Goal: Communication & Community: Answer question/provide support

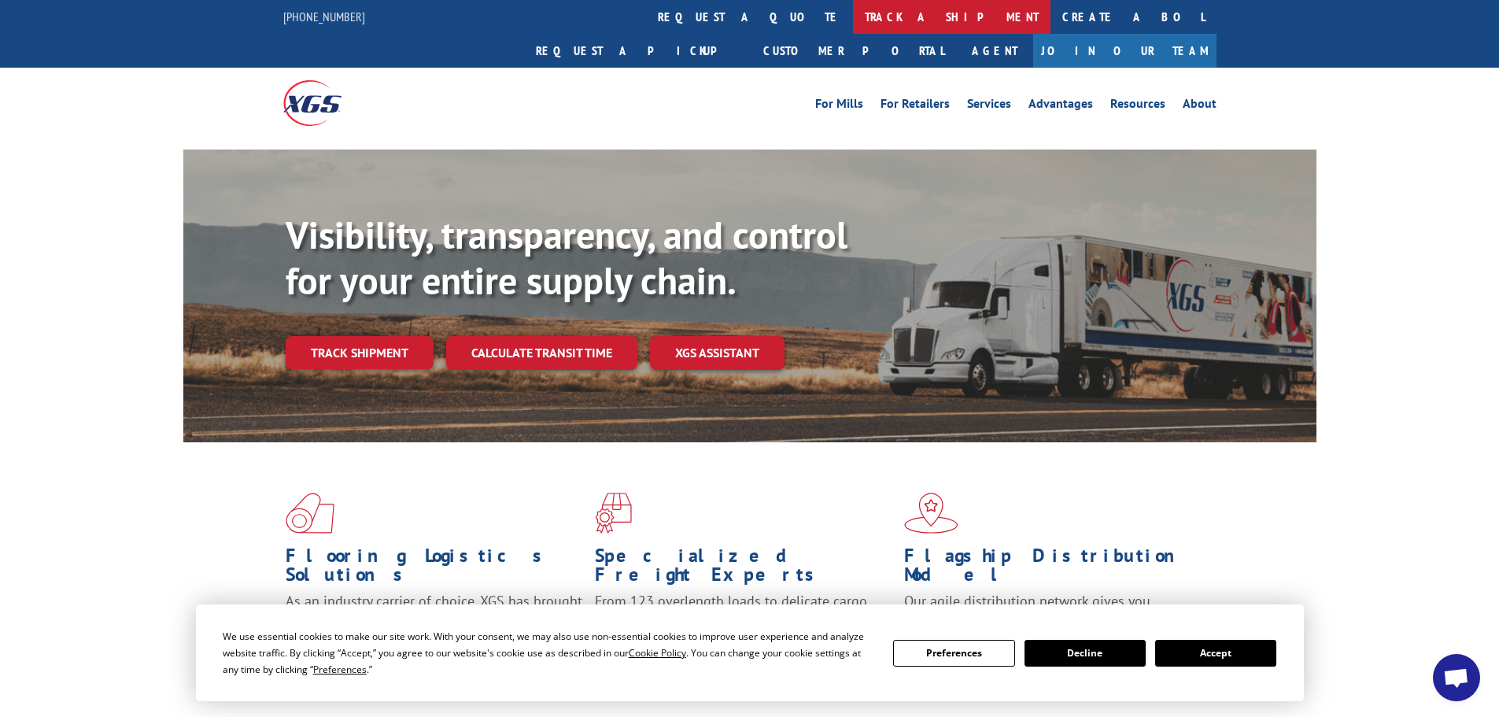
click at [853, 20] on link "track a shipment" at bounding box center [952, 17] width 198 height 34
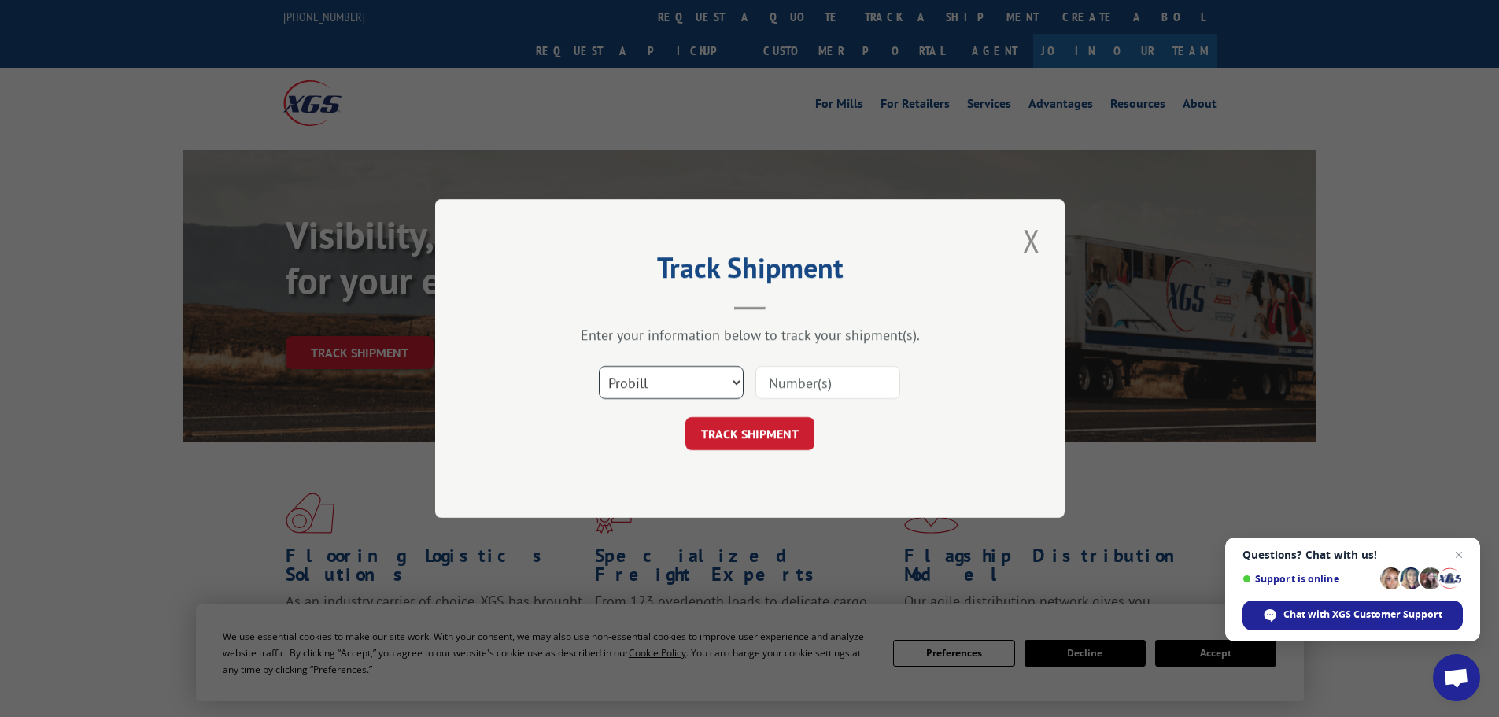
click at [626, 385] on select "Select category... Probill BOL PO" at bounding box center [671, 382] width 145 height 33
select select "po"
click at [599, 366] on select "Select category... Probill BOL PO" at bounding box center [671, 382] width 145 height 33
click at [836, 375] on input at bounding box center [827, 382] width 145 height 33
paste input "06531040"
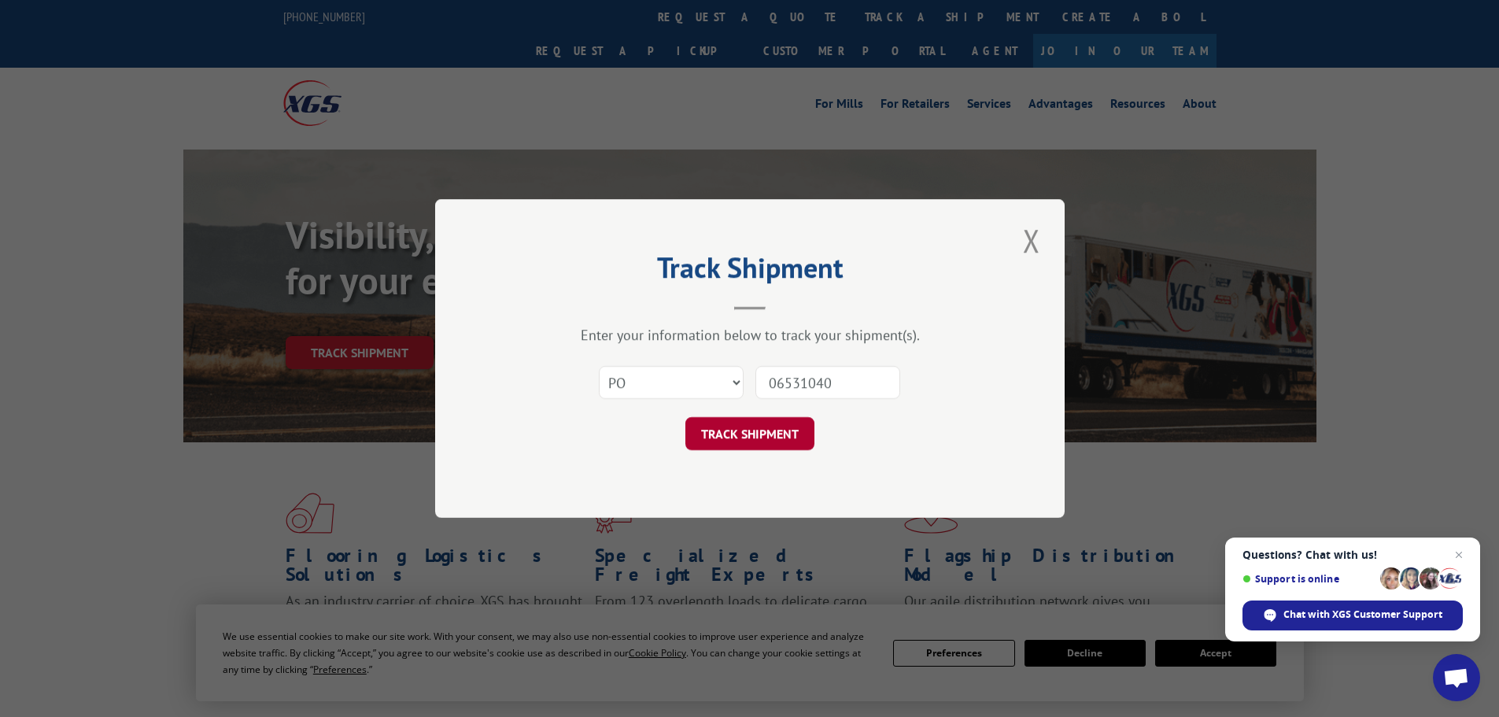
type input "06531040"
click at [751, 435] on button "TRACK SHIPMENT" at bounding box center [749, 433] width 129 height 33
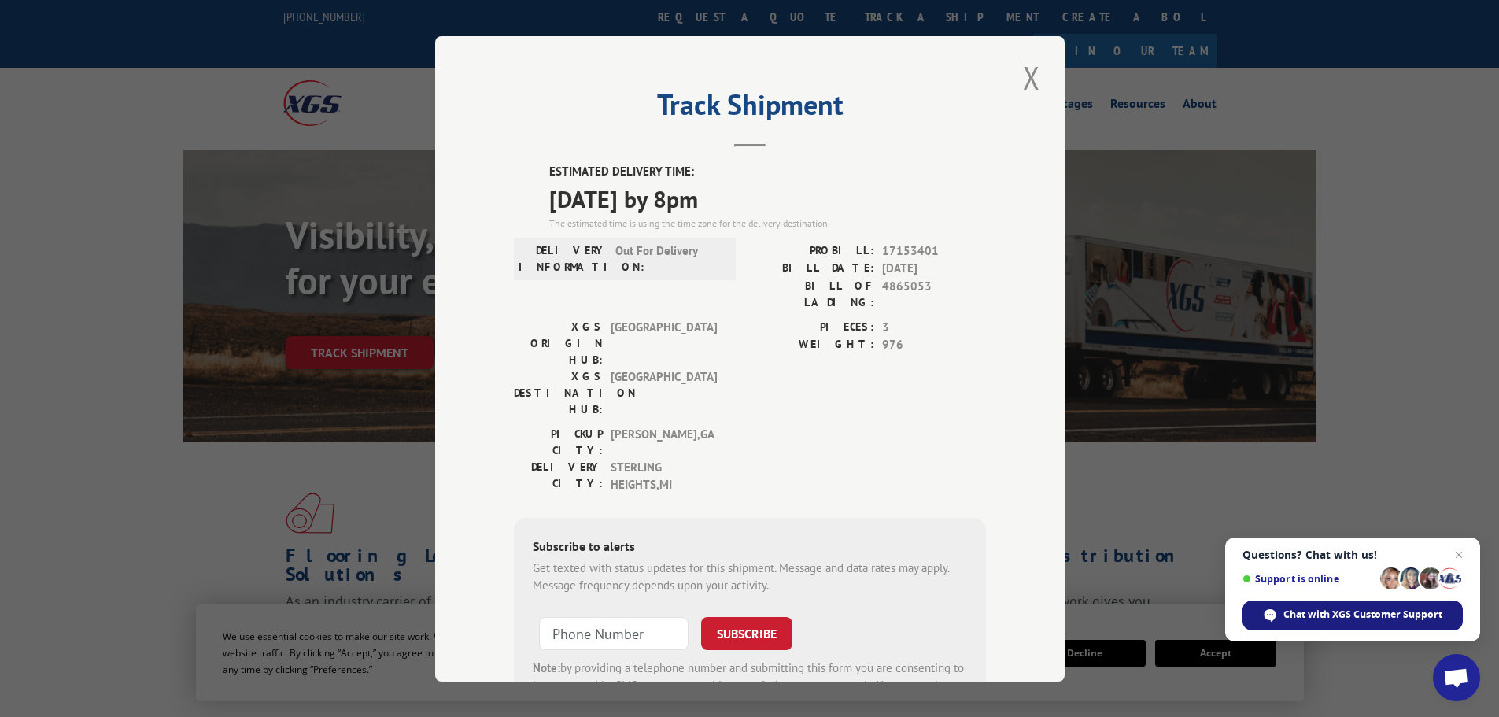
click at [1348, 612] on span "Chat with XGS Customer Support" at bounding box center [1362, 615] width 159 height 14
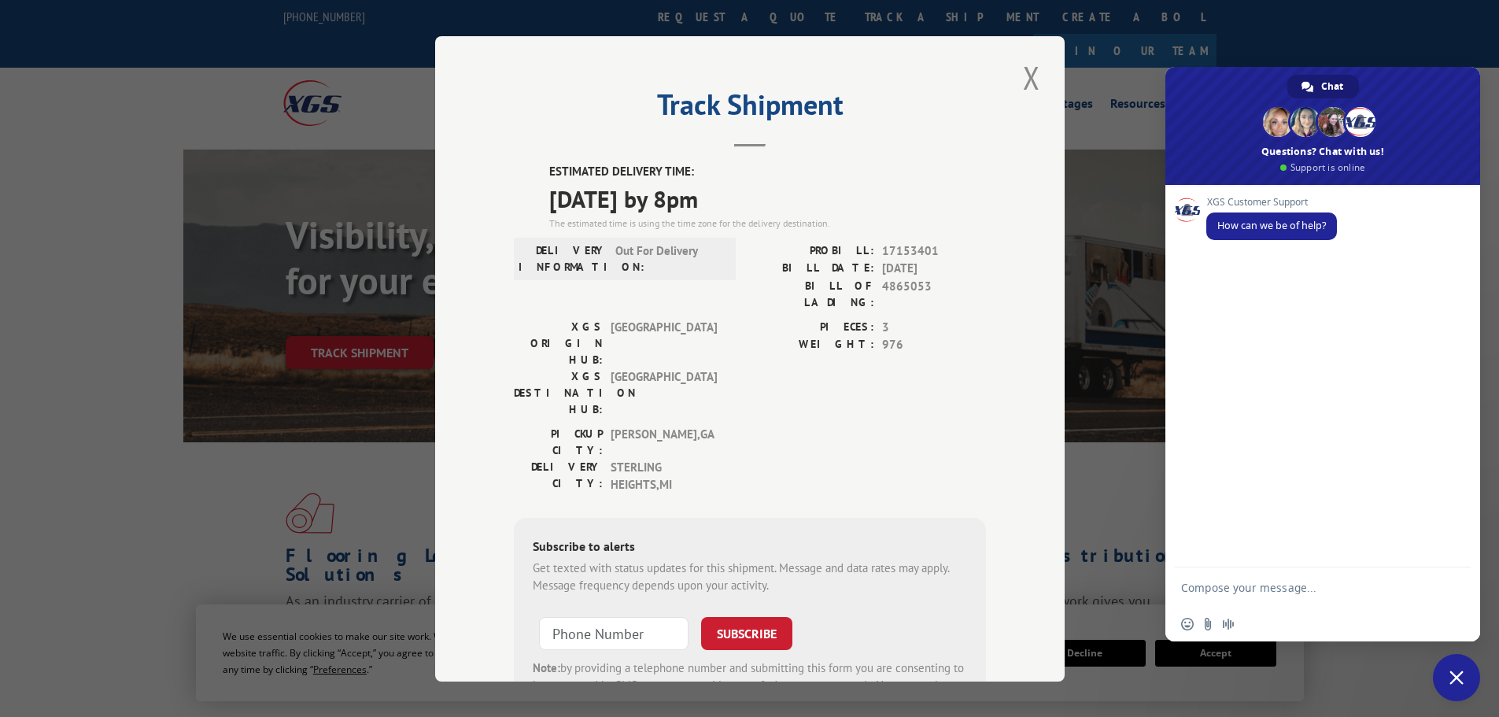
click at [1230, 589] on textarea "Compose your message..." at bounding box center [1307, 586] width 252 height 39
click at [1231, 589] on textarea "PO" at bounding box center [1307, 586] width 252 height 39
paste textarea "06531040"
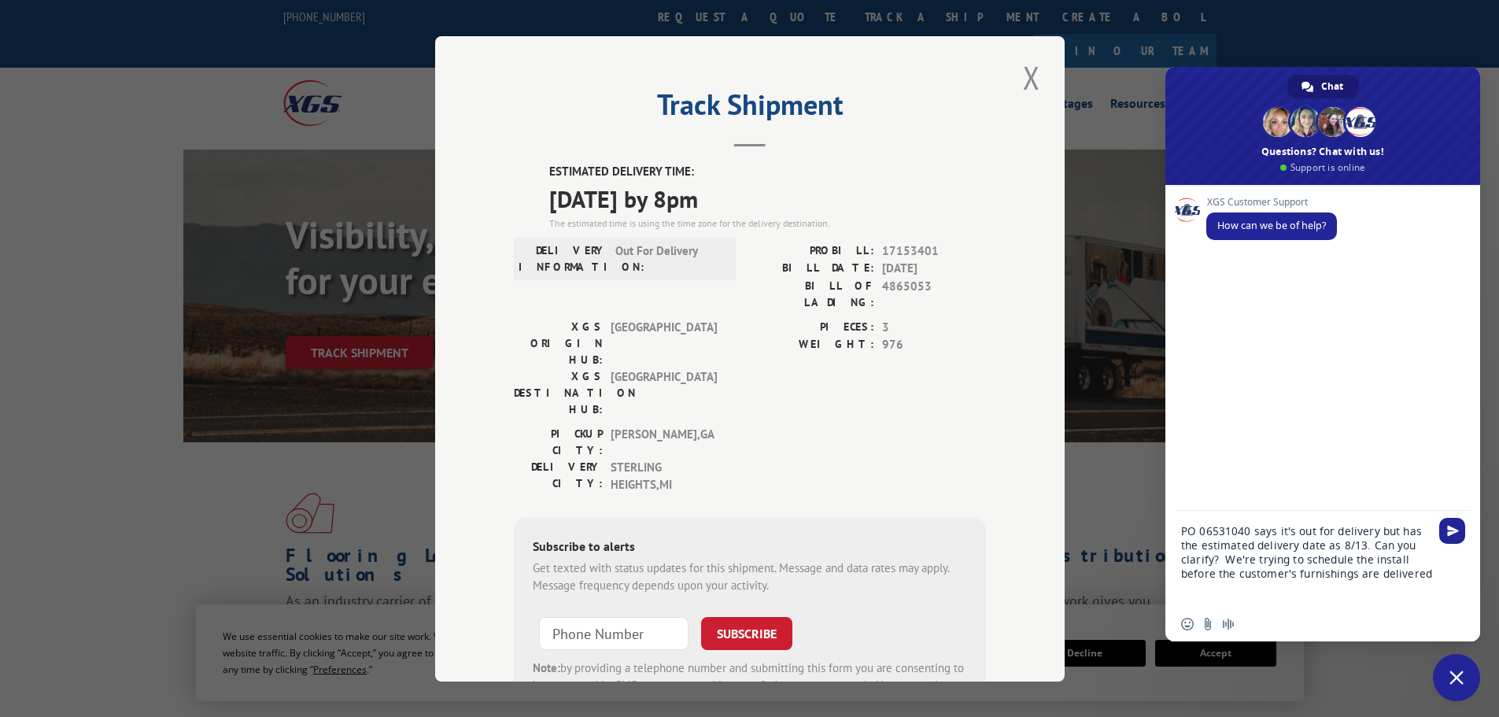
type textarea "PO 06531040 says it's out for delivery but has the estimated delivery date as 8…"
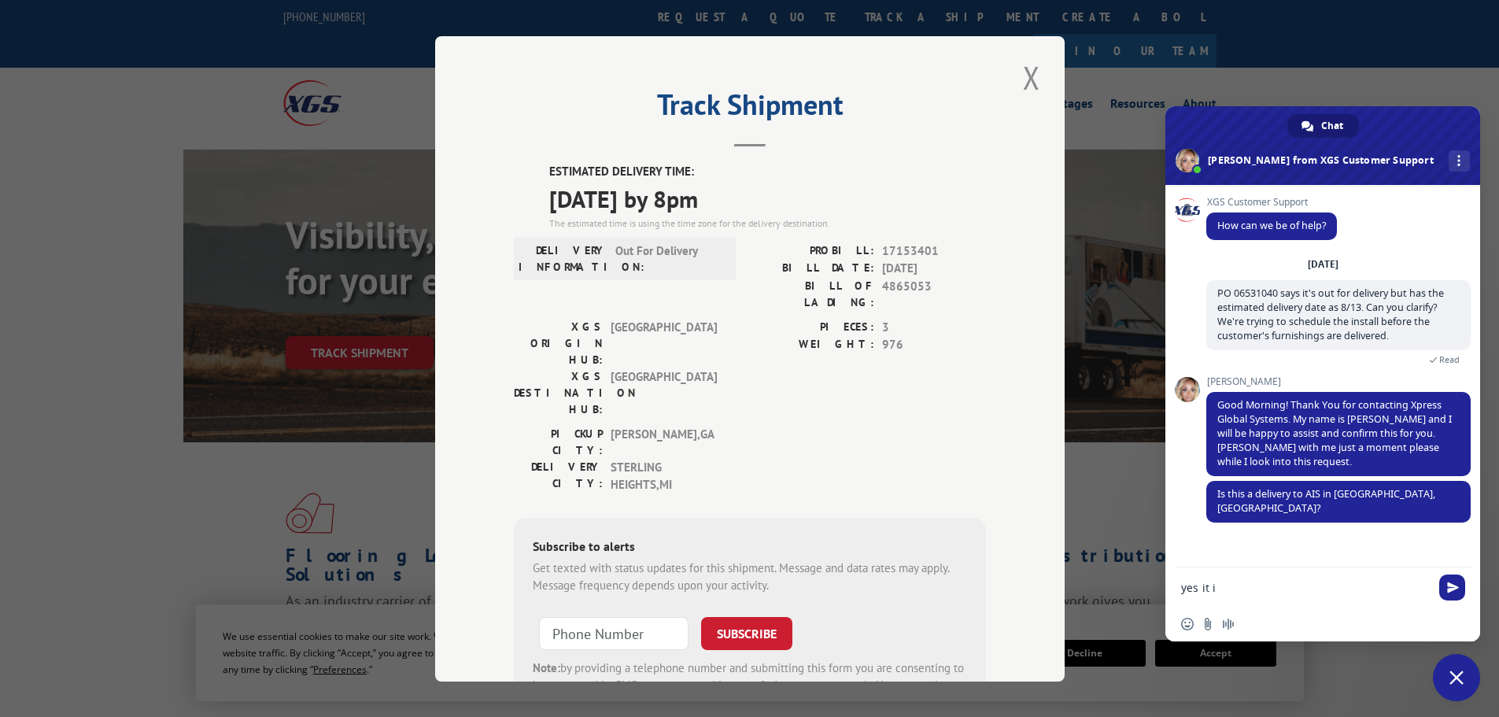
type textarea "yes it is"
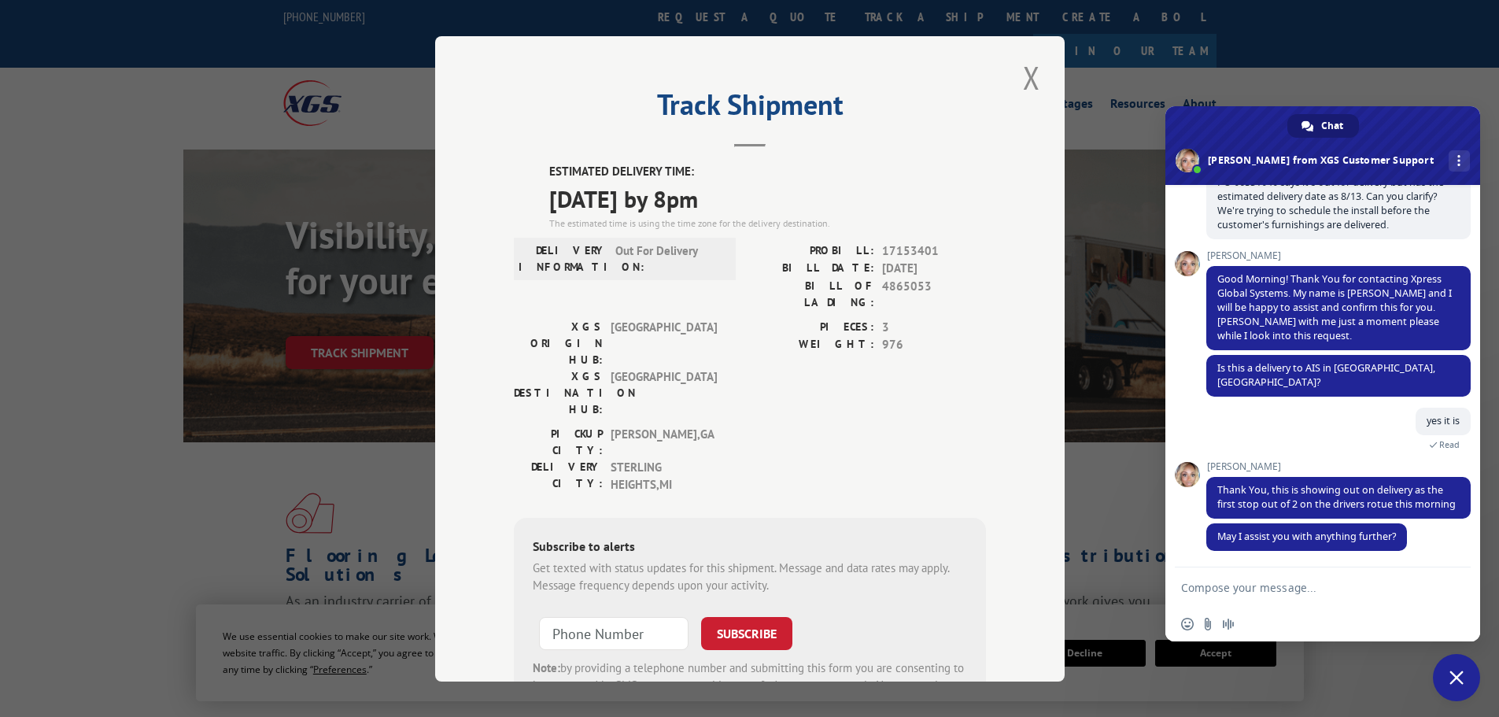
scroll to position [112, 0]
type textarea "Thanks so much [PERSON_NAME]! Have a great day!"
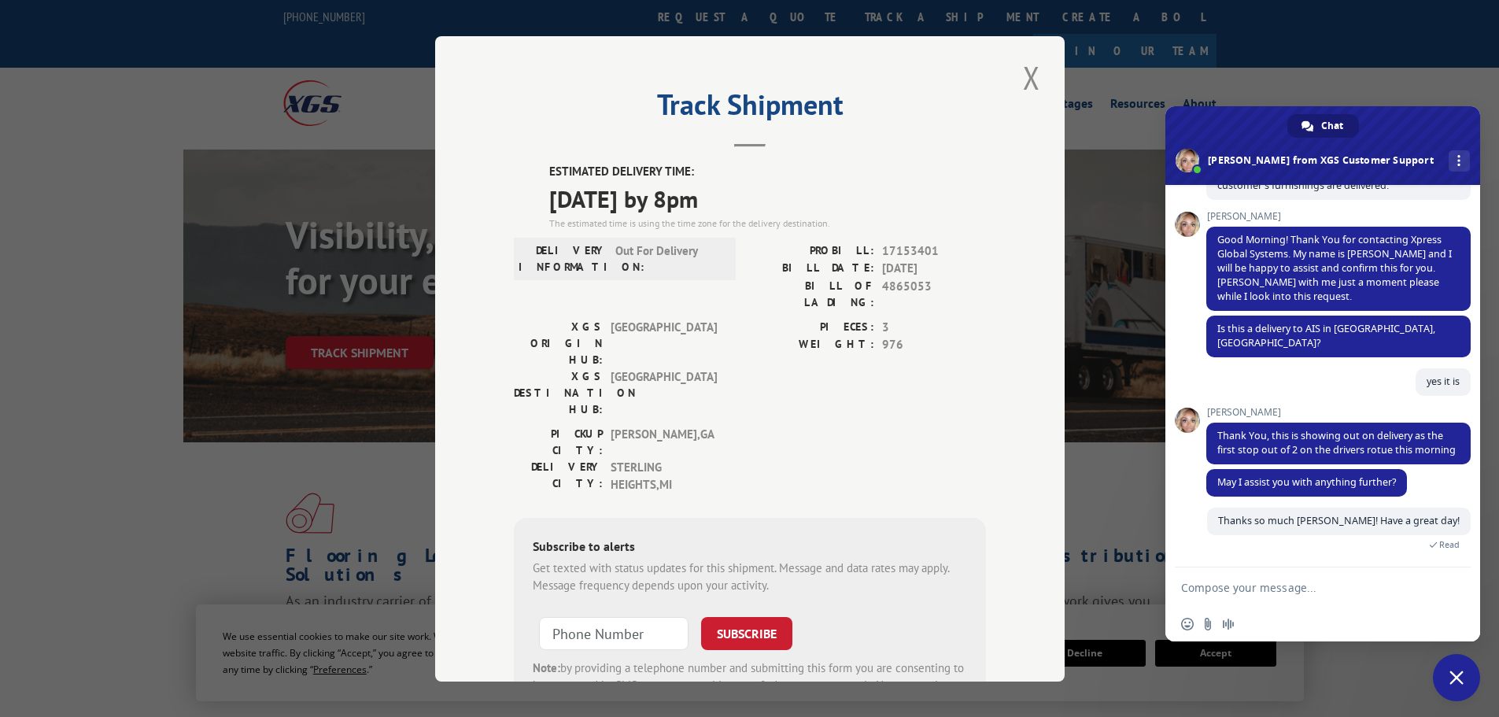
scroll to position [308, 0]
